Goal: Find specific page/section: Find specific page/section

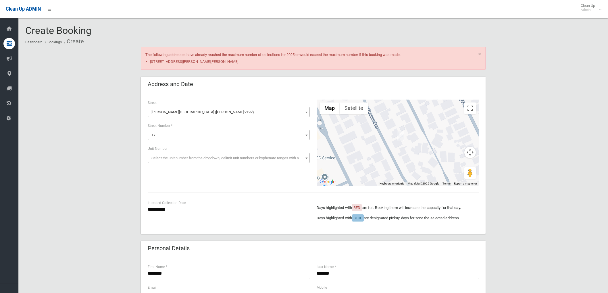
select select "**"
select select "*"
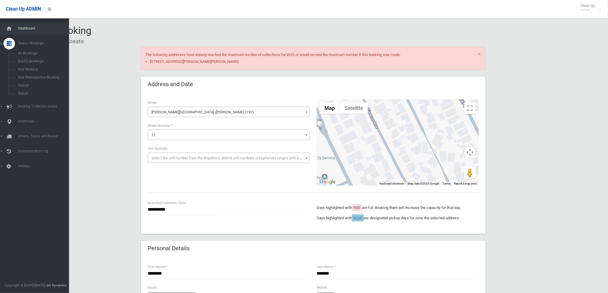
click at [27, 29] on span "Dashboard" at bounding box center [44, 28] width 57 height 4
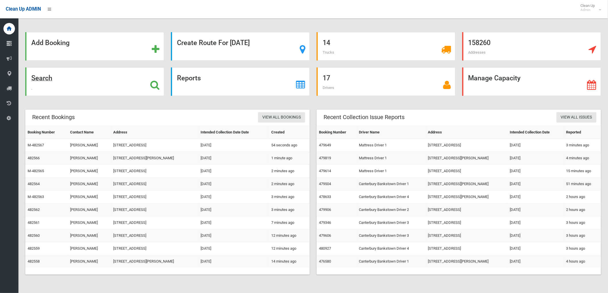
click at [101, 76] on div "Search" at bounding box center [94, 81] width 139 height 28
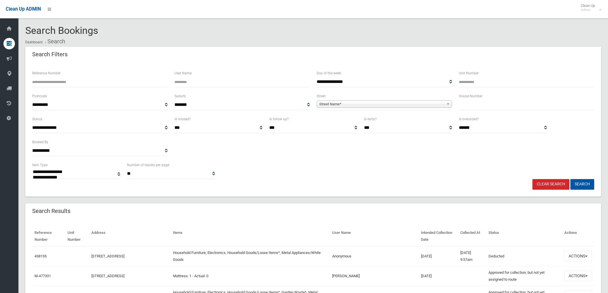
select select
click at [493, 104] on input "text" at bounding box center [526, 105] width 135 height 11
click at [518, 107] on input "text" at bounding box center [526, 105] width 135 height 11
type input "**"
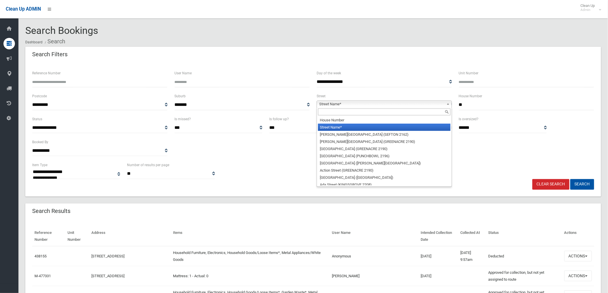
click at [438, 104] on span "Street Name*" at bounding box center [381, 104] width 125 height 7
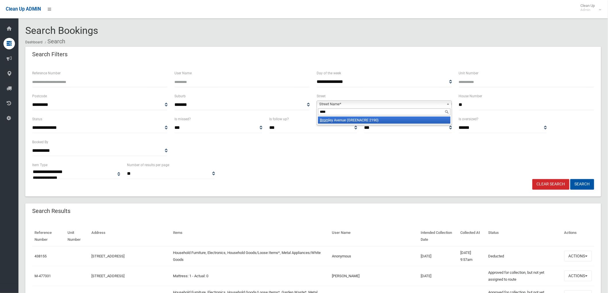
type input "****"
drag, startPoint x: 426, startPoint y: 118, endPoint x: 467, endPoint y: 128, distance: 42.6
click at [426, 118] on li "Brom ley Avenue (GREENACRE 2190)" at bounding box center [384, 120] width 132 height 7
click at [586, 184] on button "Search" at bounding box center [582, 184] width 24 height 11
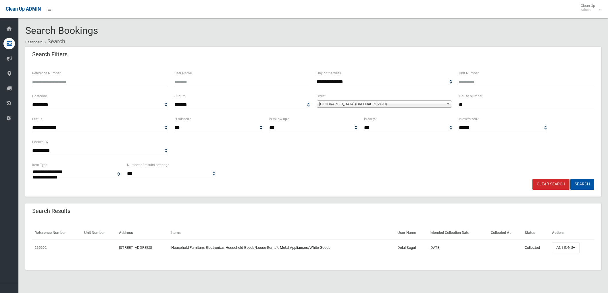
select select
click at [571, 246] on button "Actions" at bounding box center [566, 248] width 28 height 11
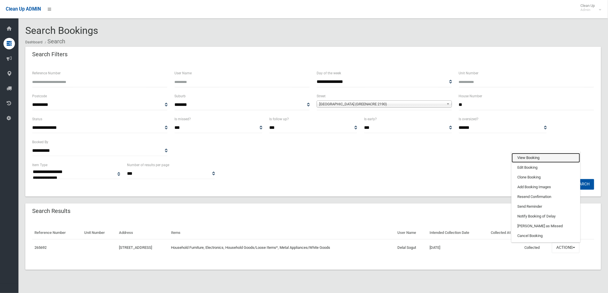
click at [556, 159] on link "View Booking" at bounding box center [545, 158] width 68 height 10
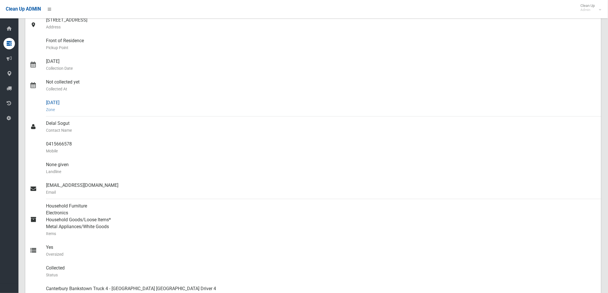
scroll to position [96, 0]
